Goal: Transaction & Acquisition: Purchase product/service

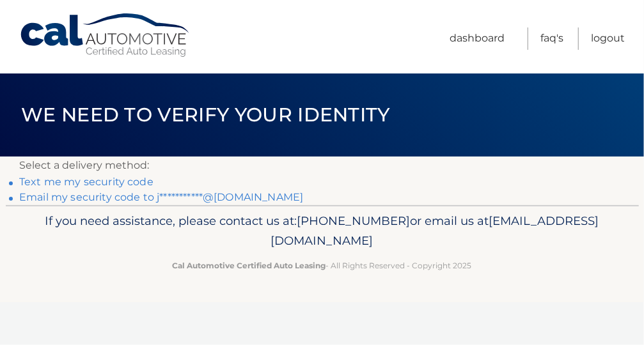
click at [73, 198] on link "**********" at bounding box center [161, 197] width 284 height 12
click at [94, 198] on link "**********" at bounding box center [161, 197] width 284 height 12
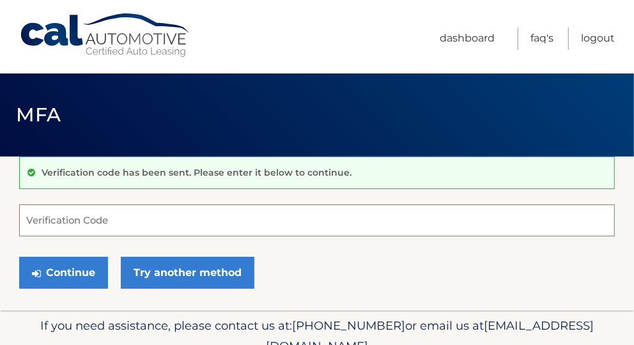
click at [61, 221] on input "Verification Code" at bounding box center [317, 221] width 596 height 32
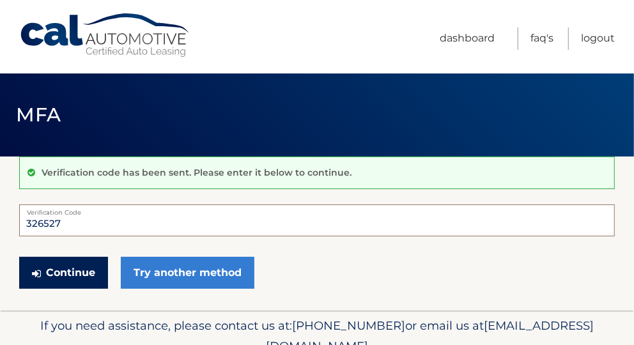
type input "326527"
click at [62, 269] on button "Continue" at bounding box center [63, 273] width 89 height 32
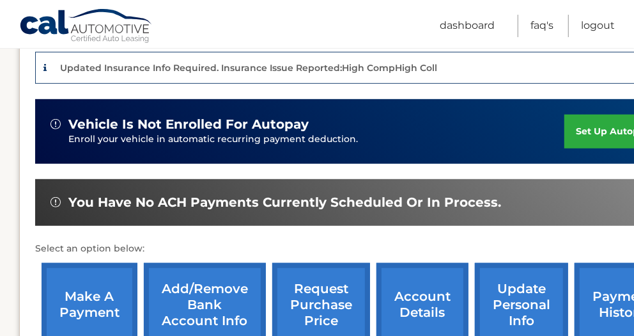
scroll to position [320, 0]
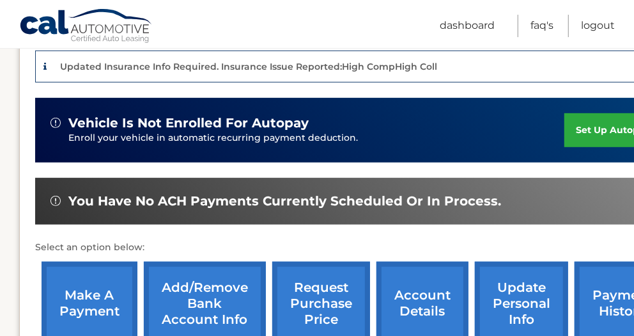
click at [107, 290] on link "make a payment" at bounding box center [90, 304] width 96 height 84
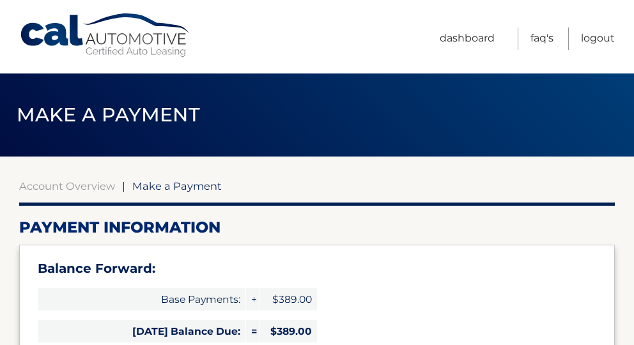
select select "ZmFhOWU4ZDYtMDE0MS00YWY2LThkODItMWYzM2U4YTJhZWVm"
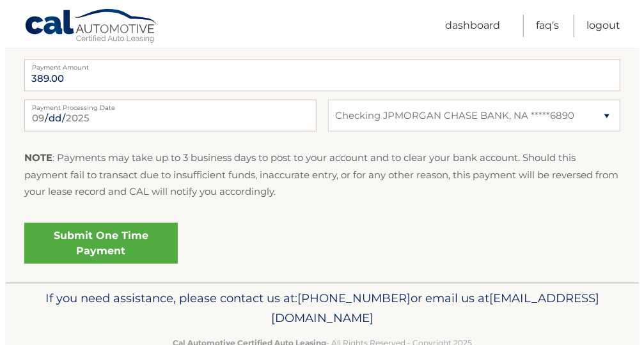
scroll to position [622, 0]
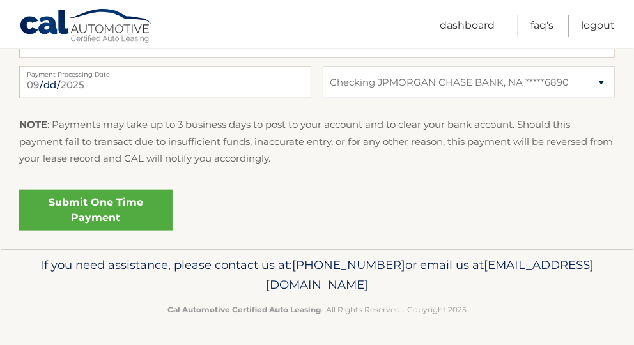
click at [147, 203] on link "Submit One Time Payment" at bounding box center [96, 210] width 154 height 41
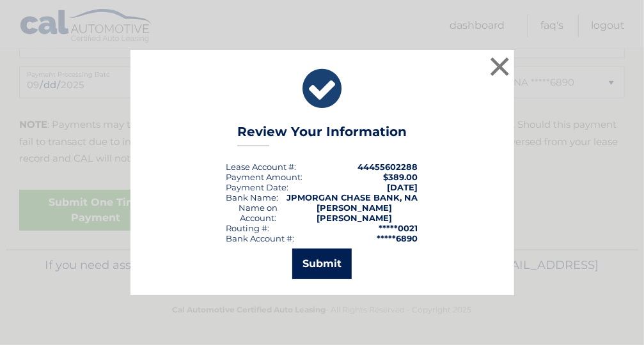
click at [331, 255] on button "Submit" at bounding box center [321, 264] width 59 height 31
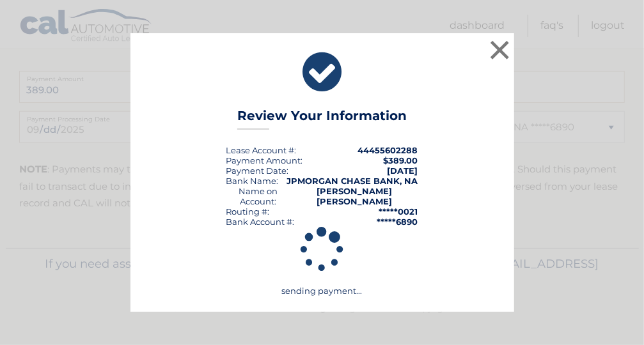
scroll to position [576, 0]
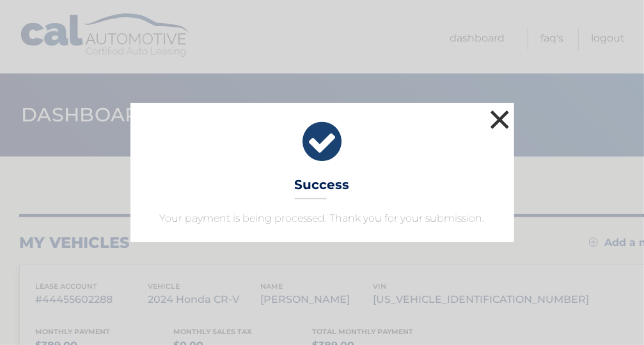
click at [490, 109] on button "×" at bounding box center [500, 120] width 26 height 26
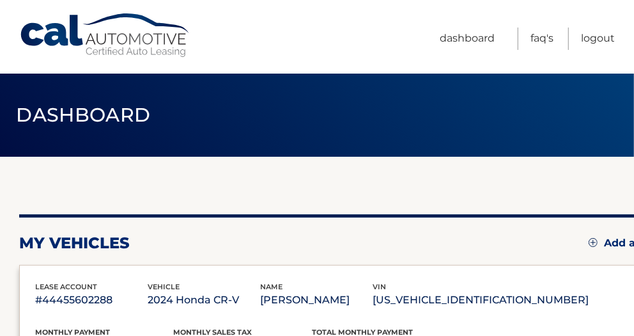
click at [595, 51] on ul "Dashboard FAQ's Logout" at bounding box center [527, 37] width 175 height 74
click at [598, 38] on link "Logout" at bounding box center [598, 39] width 34 height 22
